Goal: Communication & Community: Participate in discussion

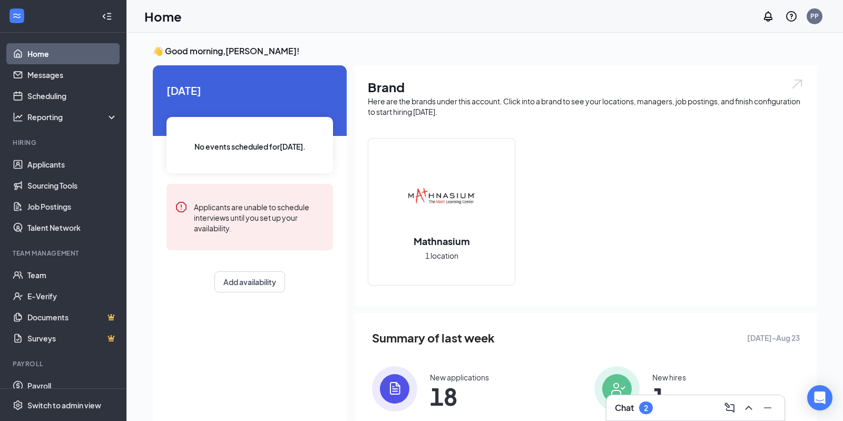
click at [629, 403] on h3 "Chat" at bounding box center [624, 408] width 19 height 12
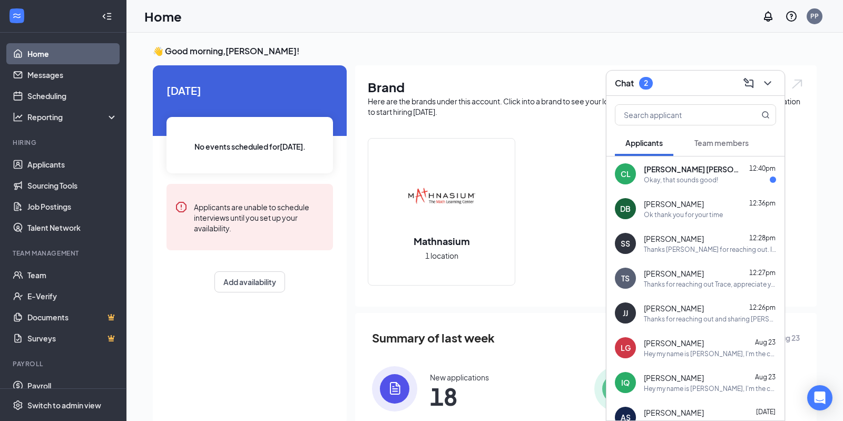
click at [723, 147] on span "Team members" at bounding box center [721, 142] width 54 height 9
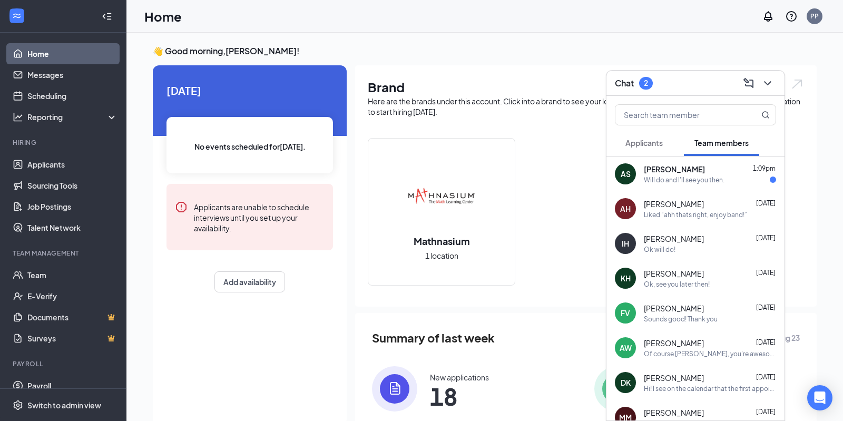
click at [694, 182] on div "Will do and I'll see you then." at bounding box center [684, 179] width 81 height 9
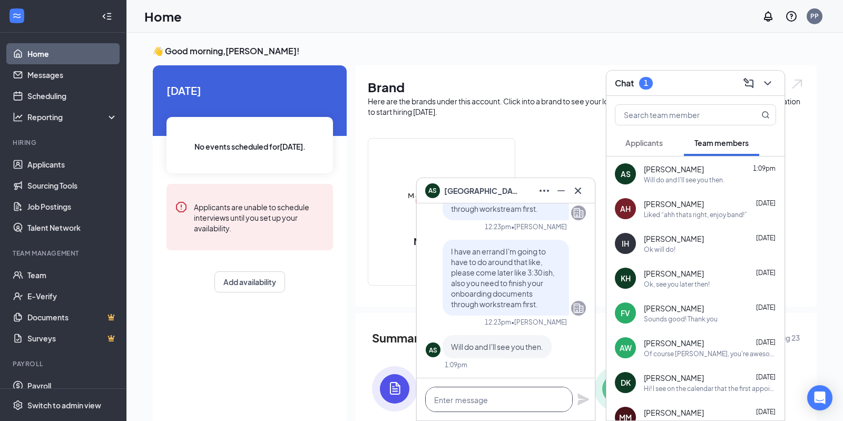
click at [489, 399] on textarea at bounding box center [498, 399] width 147 height 25
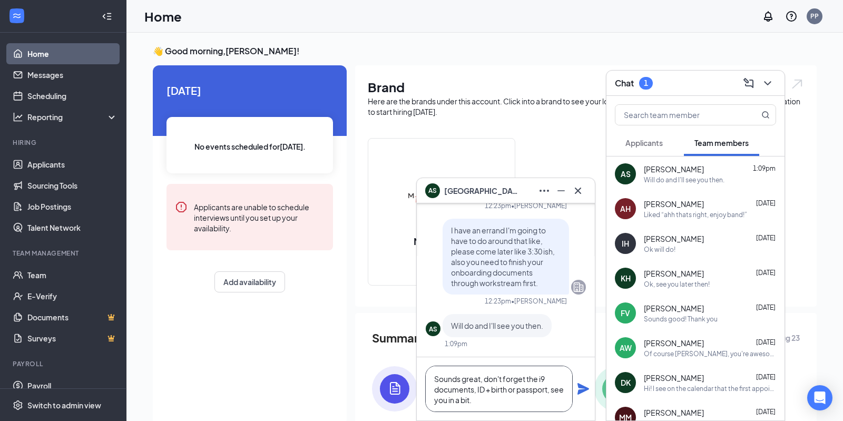
type textarea "Sounds great, don't forget the i9 documents, ID + birth or passport, see you in…"
click at [584, 387] on icon "Plane" at bounding box center [583, 389] width 12 height 12
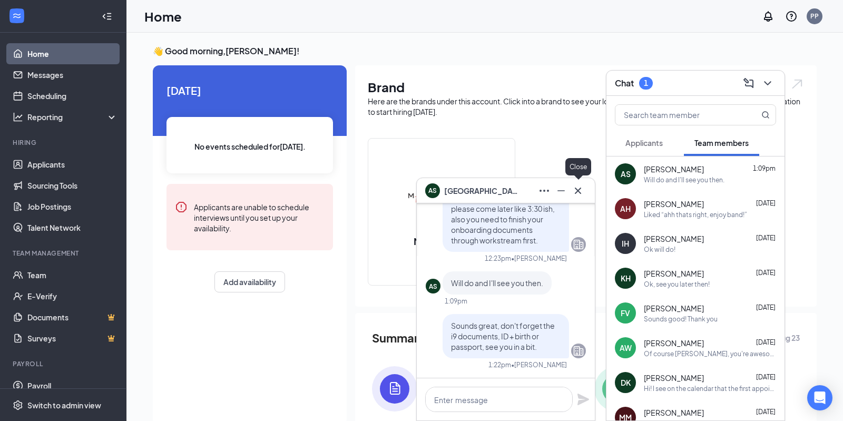
click at [580, 192] on icon "Cross" at bounding box center [577, 190] width 13 height 13
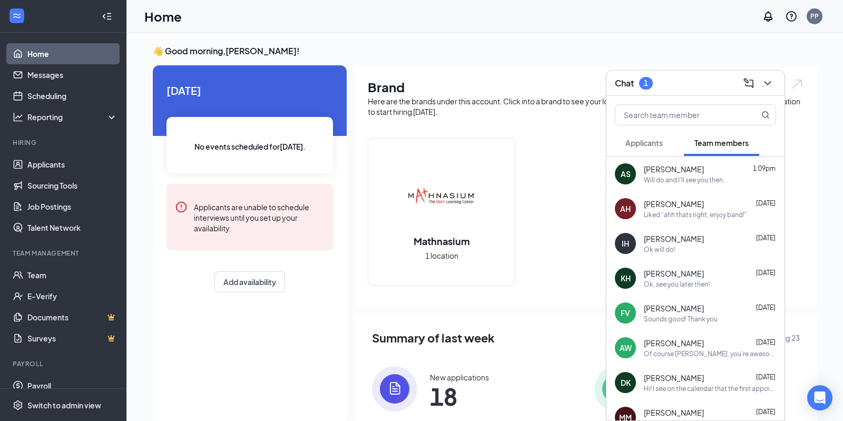
click at [628, 147] on span "Applicants" at bounding box center [643, 142] width 37 height 9
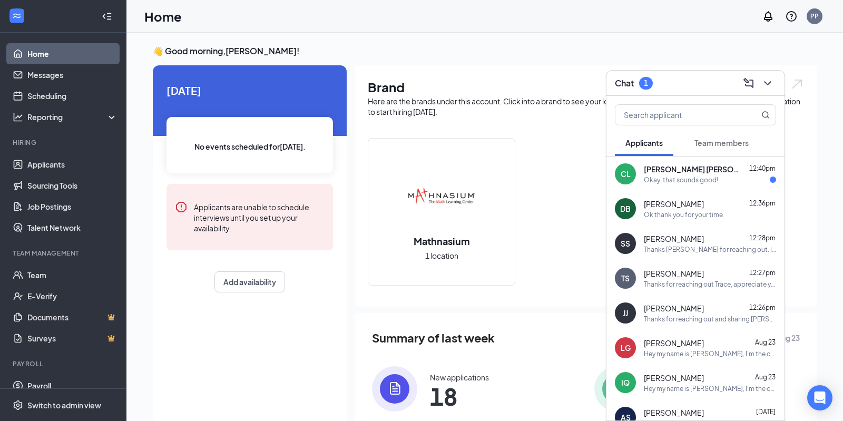
click at [662, 174] on div "[PERSON_NAME] [PERSON_NAME] 12:40pm Okay, that sounds good!" at bounding box center [710, 174] width 132 height 21
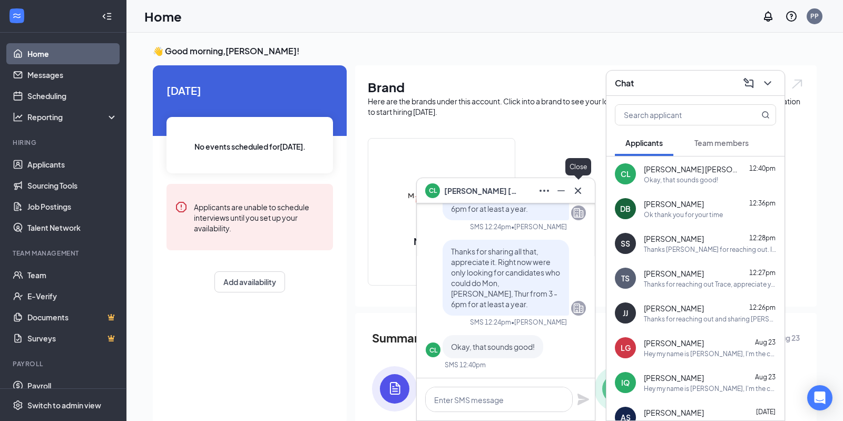
click at [579, 192] on icon "Cross" at bounding box center [578, 190] width 6 height 6
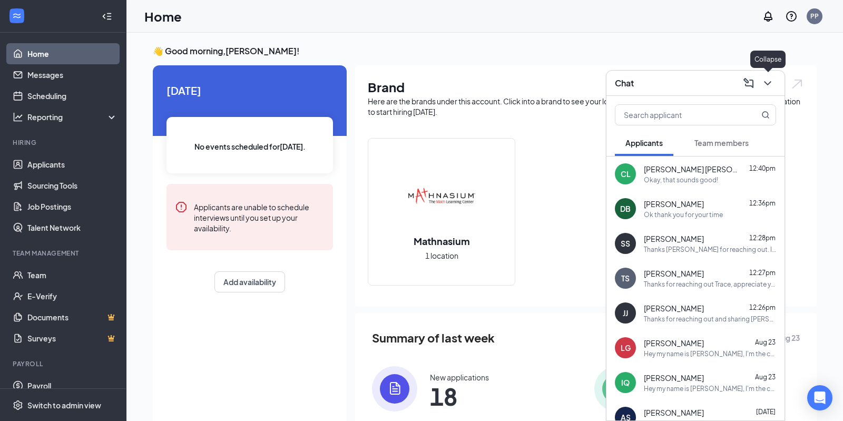
click at [770, 86] on icon "ChevronDown" at bounding box center [767, 83] width 13 height 13
